Goal: Check status: Check status

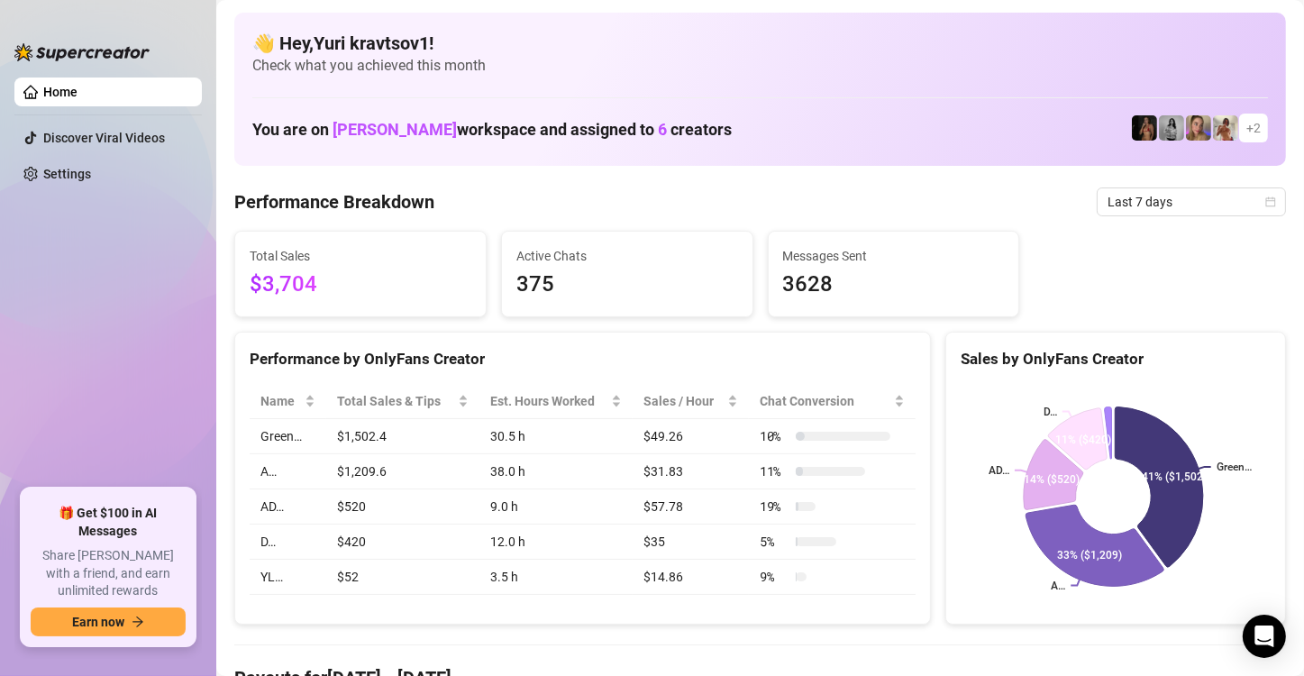
click at [1193, 203] on span "Last 7 days" at bounding box center [1191, 201] width 168 height 27
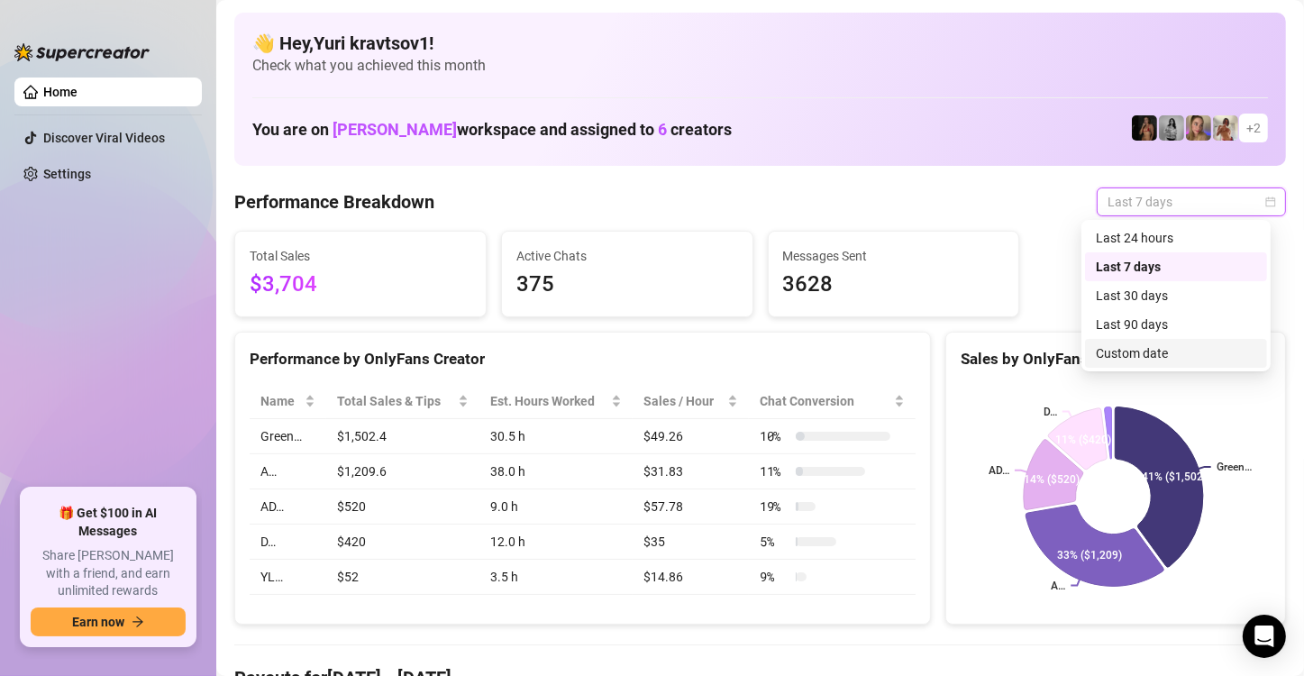
click at [1164, 350] on div "Custom date" at bounding box center [1176, 353] width 160 height 20
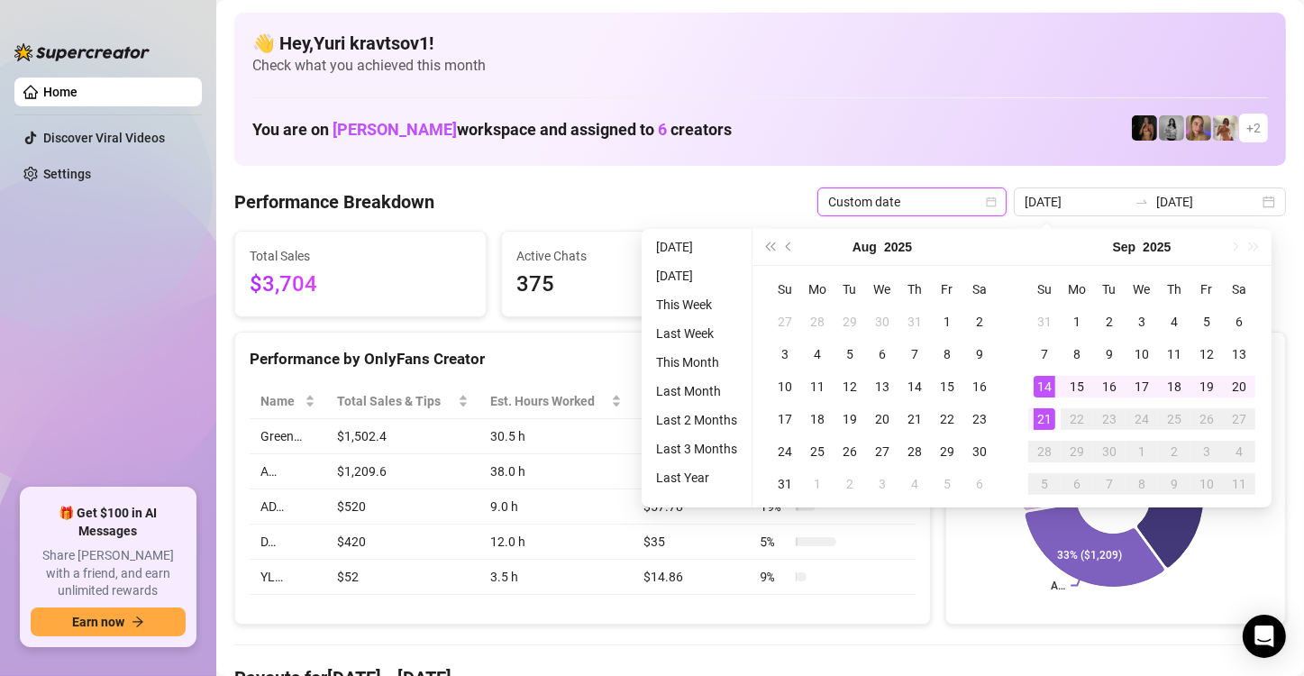
type input "[DATE]"
click at [1048, 399] on td "14" at bounding box center [1044, 386] width 32 height 32
type input "[DATE]"
click at [1242, 396] on div "20" at bounding box center [1239, 387] width 22 height 22
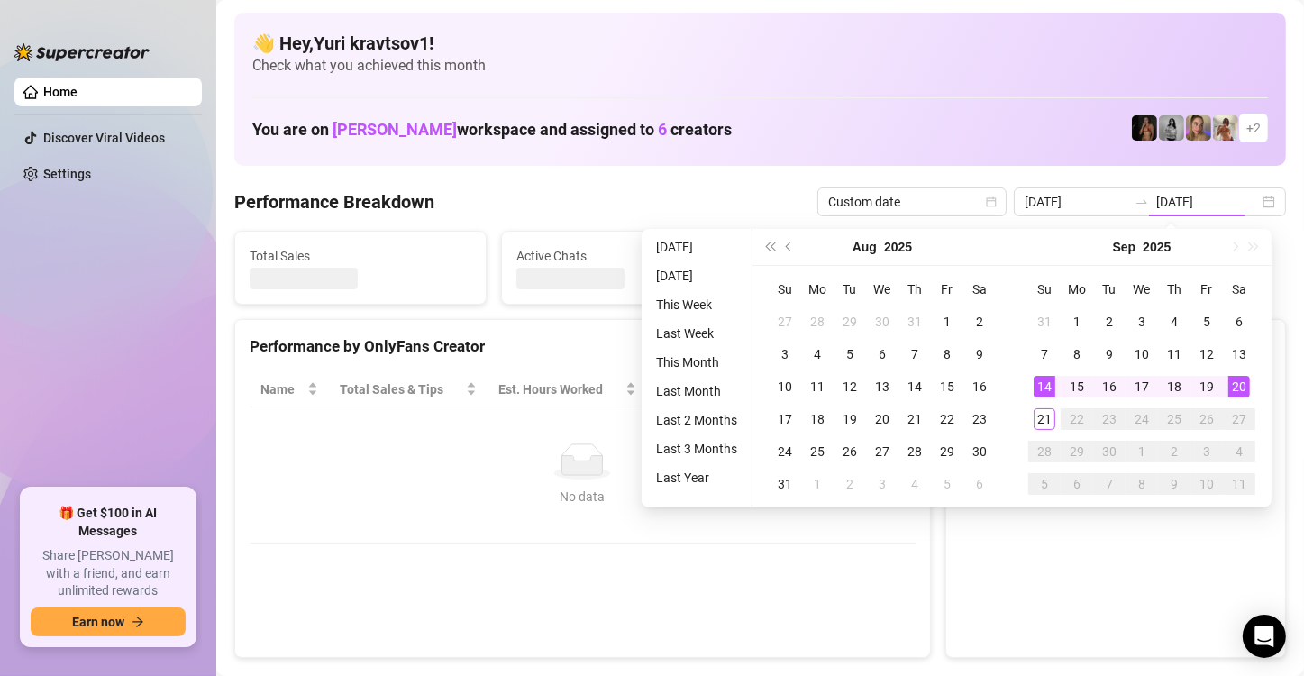
type input "[DATE]"
